Goal: Task Accomplishment & Management: Manage account settings

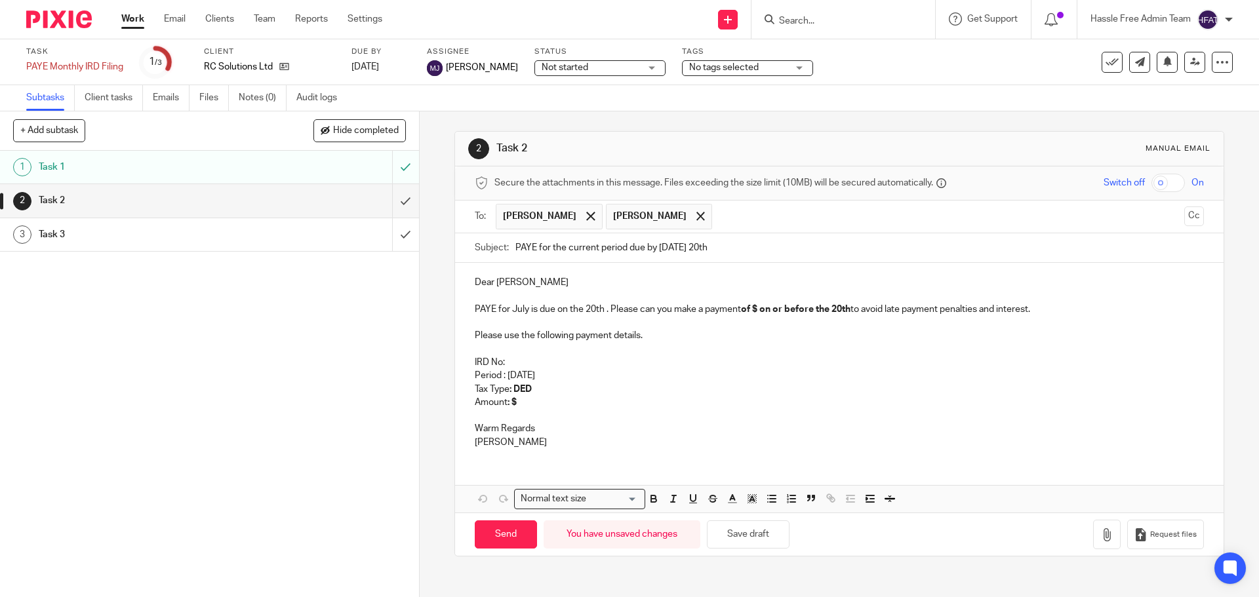
click at [135, 21] on link "Work" at bounding box center [132, 18] width 23 height 13
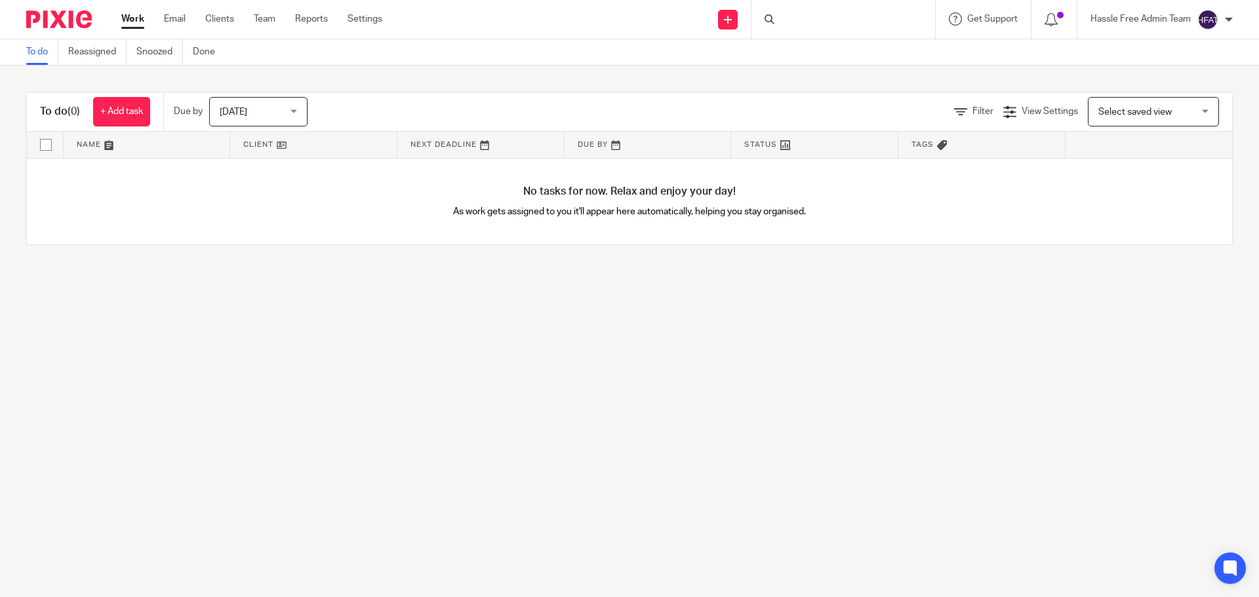
click at [209, 22] on link "Clients" at bounding box center [219, 18] width 29 height 13
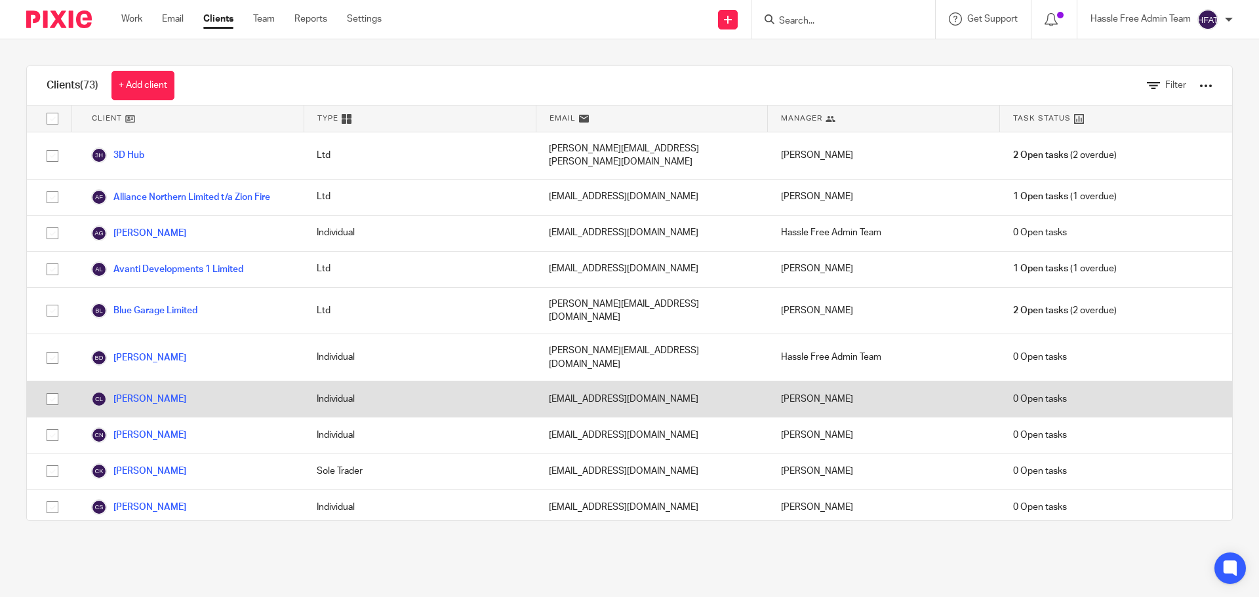
scroll to position [66, 0]
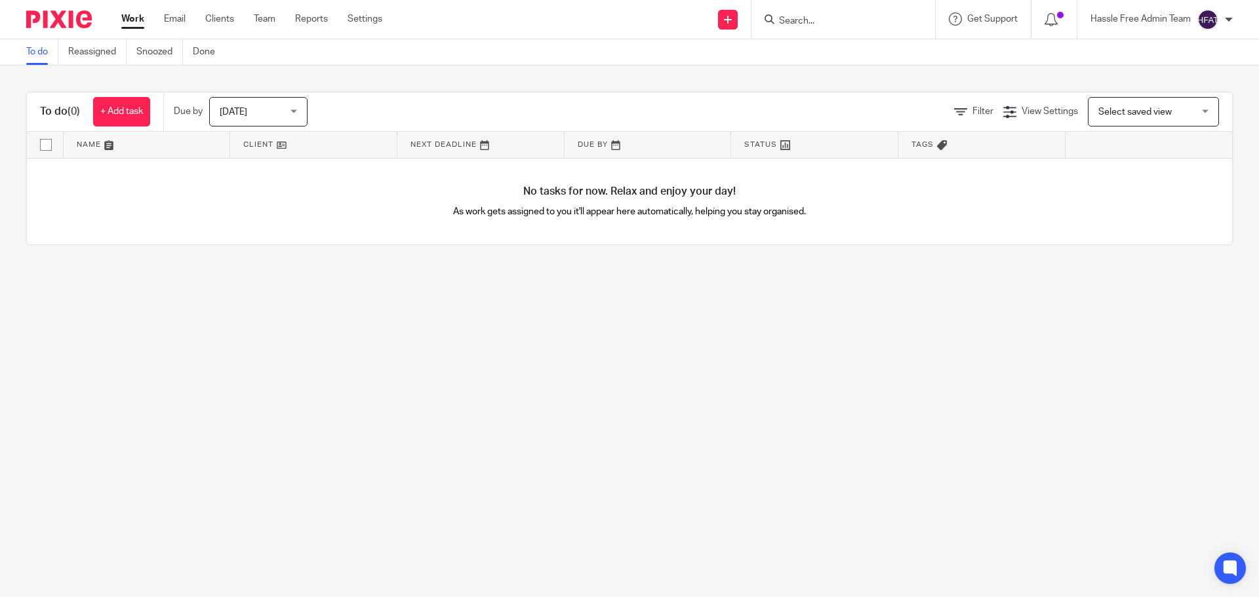
click at [1223, 19] on div "Hassle Free Admin Team" at bounding box center [1161, 19] width 142 height 21
click at [1198, 94] on li "Logout" at bounding box center [1182, 91] width 87 height 19
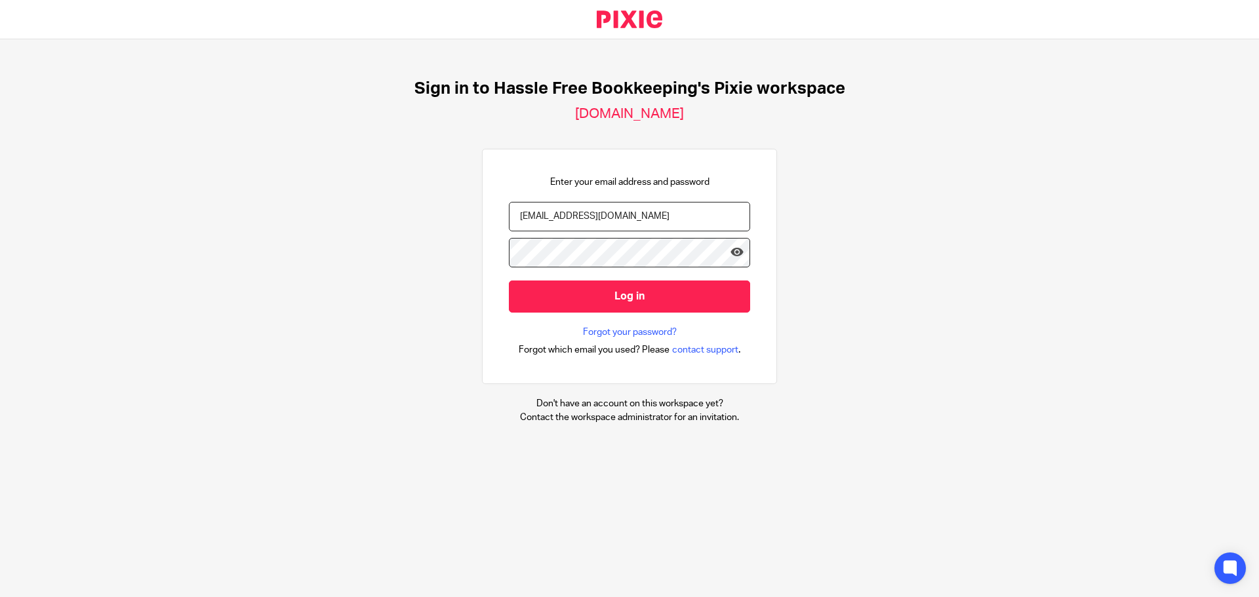
click at [644, 217] on input "admin@hasslefreebooks.co.nz" at bounding box center [629, 217] width 241 height 30
type input "melanie@hasslefreebookkeeping.co.nz"
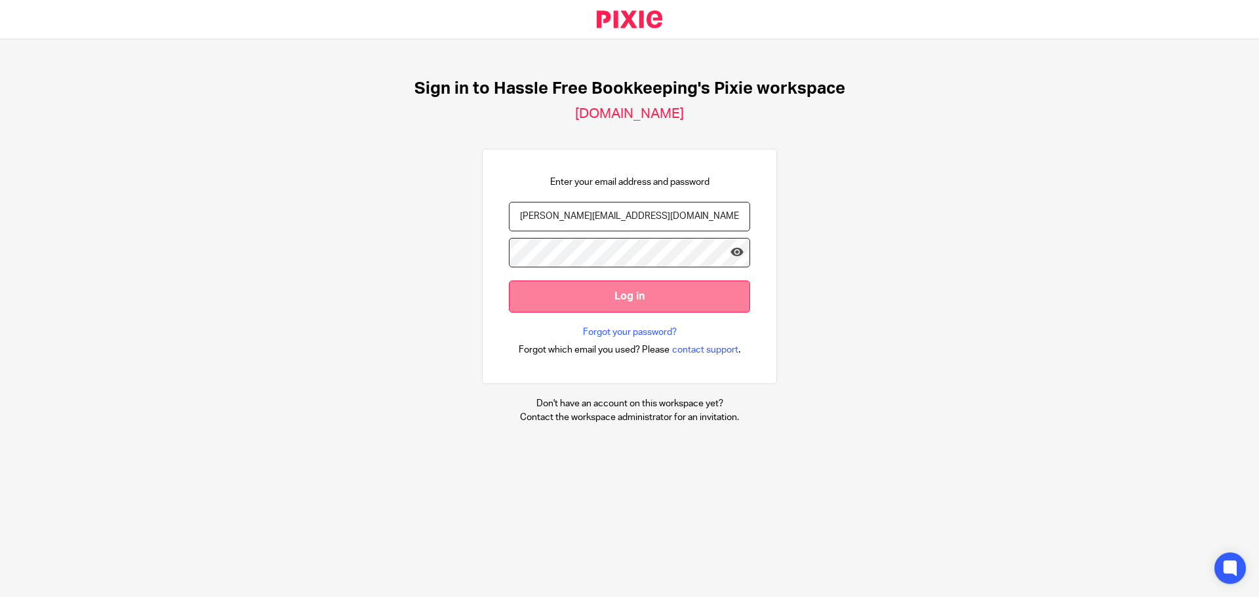
click at [616, 300] on input "Log in" at bounding box center [629, 297] width 241 height 32
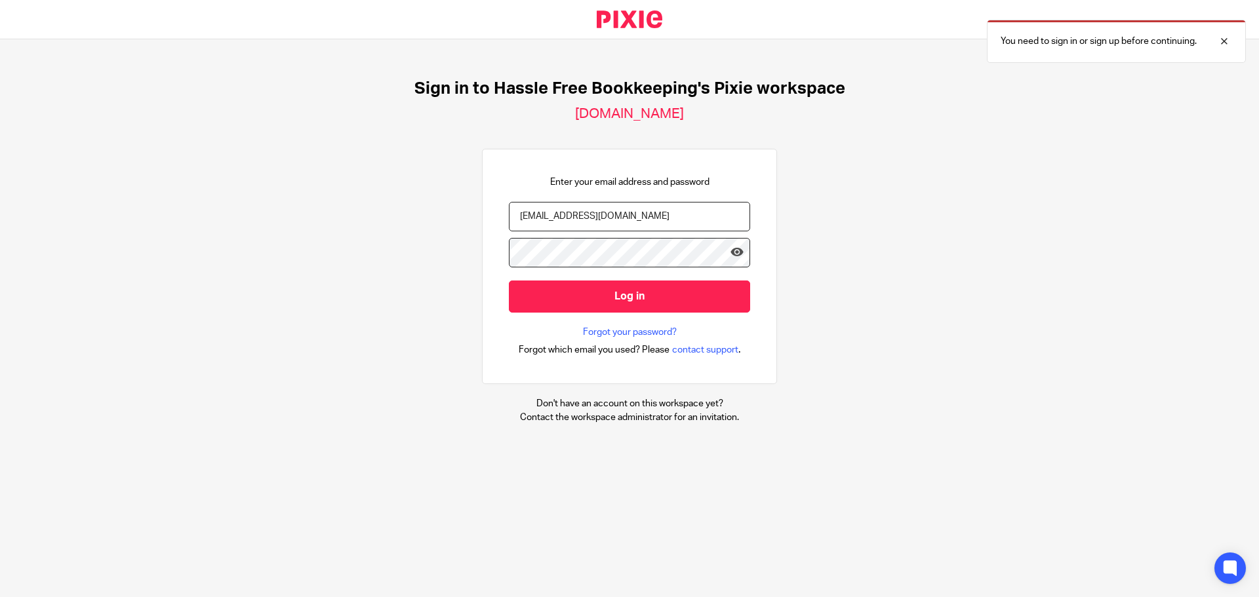
click at [642, 218] on input "[EMAIL_ADDRESS][DOMAIN_NAME]" at bounding box center [629, 217] width 241 height 30
type input "[PERSON_NAME][EMAIL_ADDRESS][DOMAIN_NAME]"
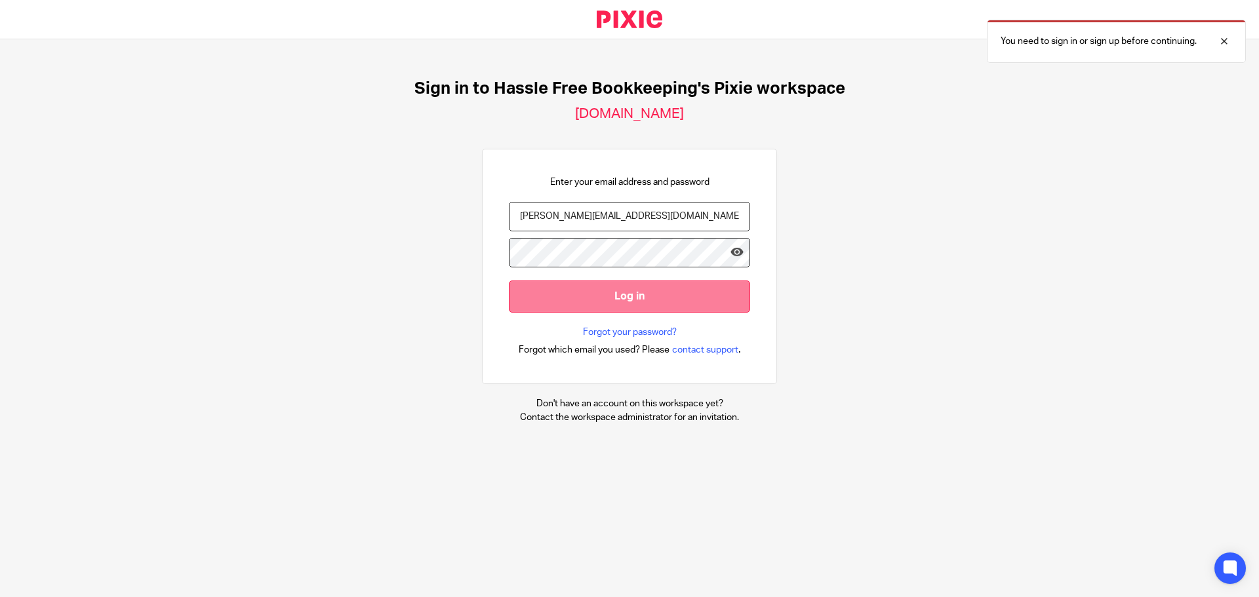
click at [620, 296] on input "Log in" at bounding box center [629, 297] width 241 height 32
